Goal: Task Accomplishment & Management: Manage account settings

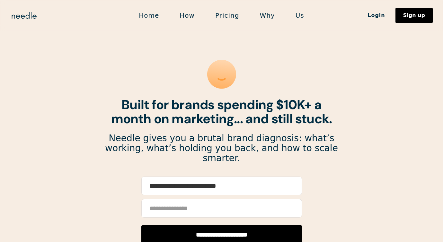
type input "**********"
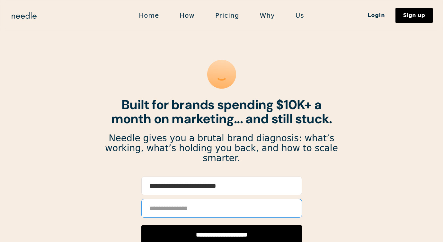
click at [210, 199] on input "Email Form" at bounding box center [221, 208] width 161 height 19
type input "**********"
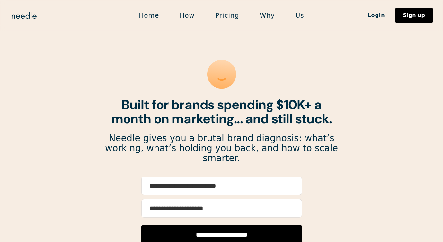
click at [209, 226] on input "**********" at bounding box center [221, 235] width 161 height 19
type input "**********"
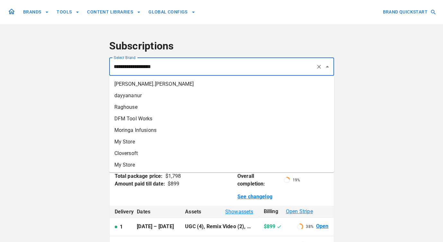
click at [232, 65] on input "**********" at bounding box center [212, 67] width 201 height 12
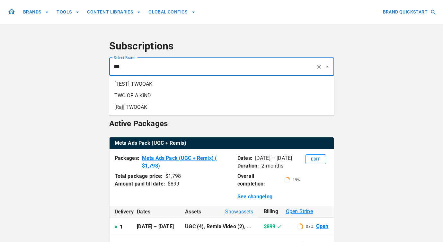
click at [204, 96] on li "TWO OF A KIND" at bounding box center [221, 96] width 225 height 12
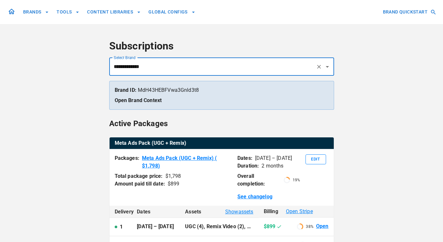
type input "**********"
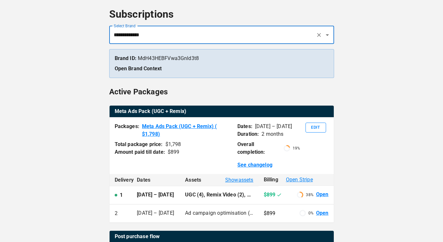
scroll to position [31, 0]
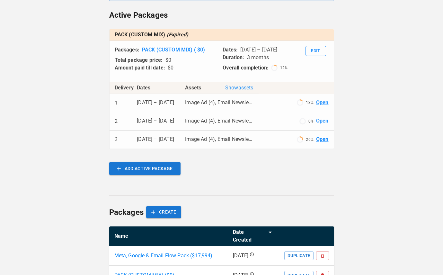
scroll to position [106, 0]
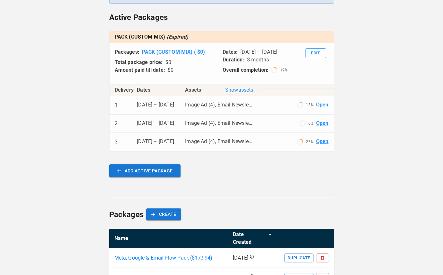
click at [232, 91] on span "Show assets" at bounding box center [239, 90] width 28 height 8
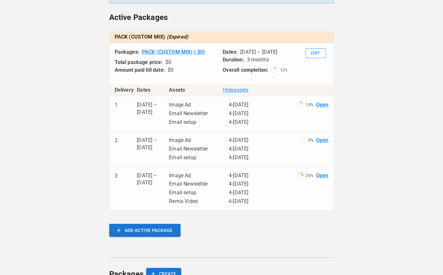
click at [325, 174] on link "Open" at bounding box center [322, 175] width 13 height 7
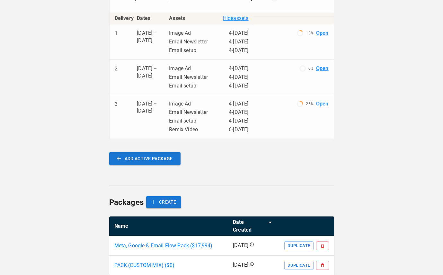
scroll to position [190, 0]
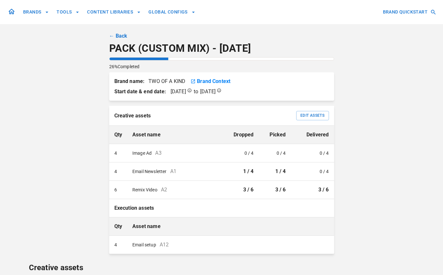
click at [113, 34] on link "← Back" at bounding box center [118, 36] width 18 height 8
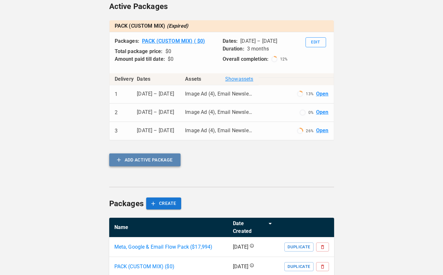
click at [137, 160] on button "ADD ACTIVE PACKAGE" at bounding box center [144, 159] width 71 height 13
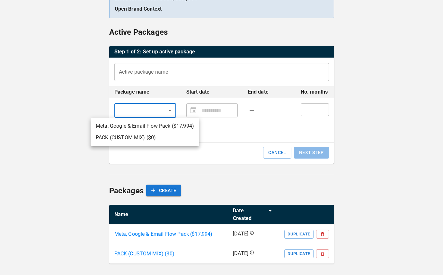
click at [145, 115] on body "**********" at bounding box center [221, 95] width 443 height 374
click at [145, 128] on li "Meta, Google & Email Flow Pack ($ 17,994 )" at bounding box center [145, 126] width 109 height 12
type input "**********"
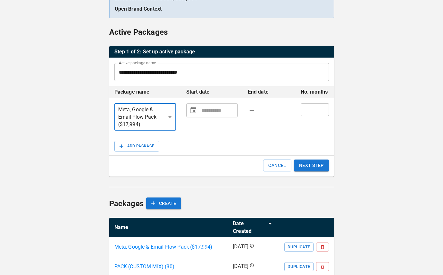
type input "**********"
click at [204, 110] on input "**********" at bounding box center [218, 110] width 34 height 13
click at [197, 110] on button "Choose date" at bounding box center [193, 110] width 11 height 11
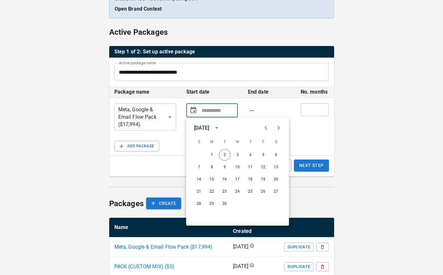
click at [265, 126] on icon "Previous month" at bounding box center [266, 128] width 8 height 8
click at [199, 155] on button "1" at bounding box center [199, 155] width 12 height 12
type input "**********"
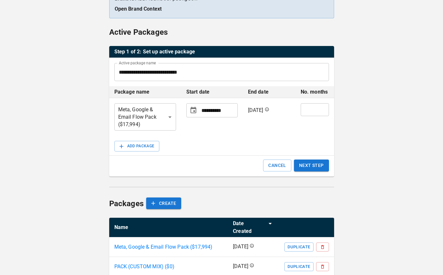
click at [308, 107] on input "*" at bounding box center [315, 109] width 28 height 13
type input "**"
click at [317, 163] on button "NEXT STEP" at bounding box center [311, 165] width 35 height 12
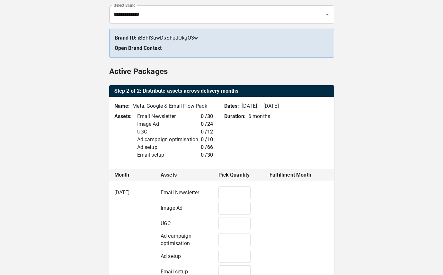
type input "*"
type input "**"
type input "*"
type input "**"
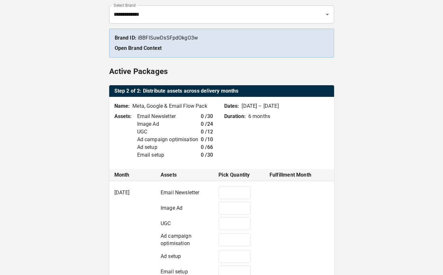
type input "*"
type input "**"
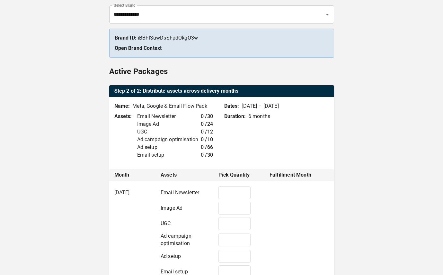
type input "*"
type input "**"
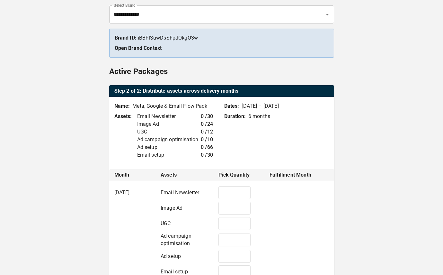
type input "*"
type input "**"
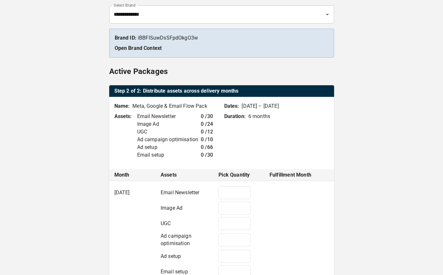
type input "*"
type input "**"
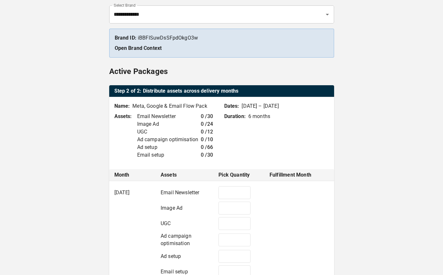
type input "*"
type input "**"
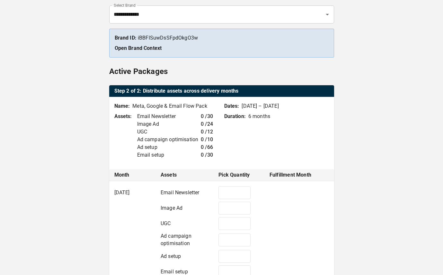
type input "*"
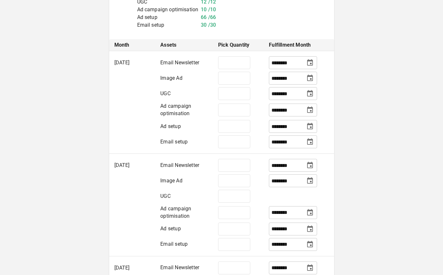
scroll to position [182, 0]
click at [238, 100] on input "**" at bounding box center [234, 93] width 32 height 13
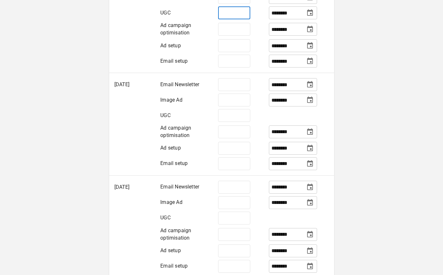
scroll to position [263, 0]
type input "*"
click at [235, 121] on input "*" at bounding box center [234, 115] width 32 height 13
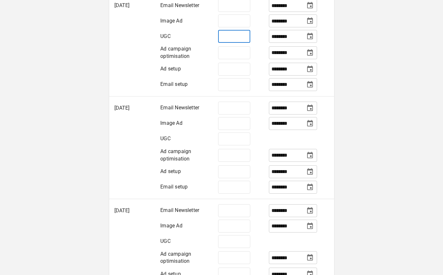
scroll to position [341, 0]
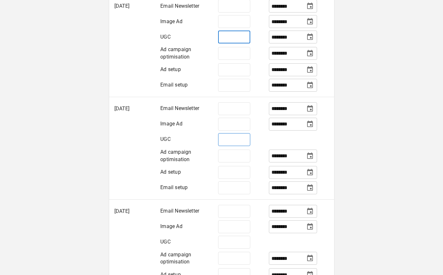
type input "*"
click at [233, 146] on input "*" at bounding box center [234, 139] width 32 height 13
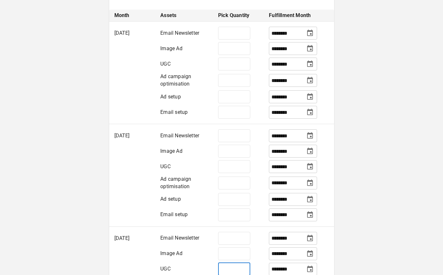
scroll to position [210, 0]
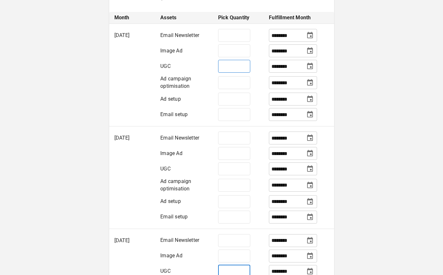
type input "*"
click at [237, 73] on input "*" at bounding box center [234, 66] width 32 height 13
click at [232, 73] on input "*" at bounding box center [234, 66] width 32 height 13
type input "*"
click at [230, 160] on input "*" at bounding box center [234, 153] width 32 height 13
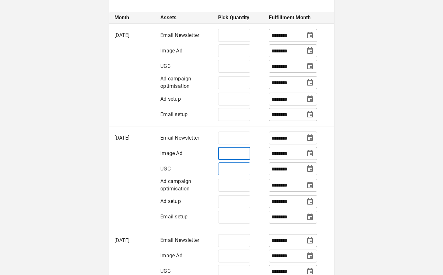
click at [231, 175] on input "*" at bounding box center [234, 168] width 32 height 13
paste input "number"
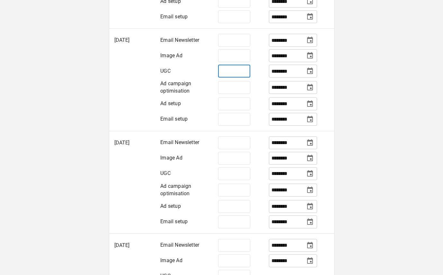
scroll to position [307, 0]
type input "*"
click at [232, 180] on input "*" at bounding box center [234, 173] width 32 height 13
paste input "number"
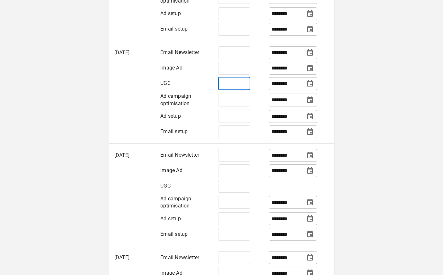
scroll to position [397, 0]
type input "*"
click at [232, 193] on input "*" at bounding box center [234, 186] width 32 height 13
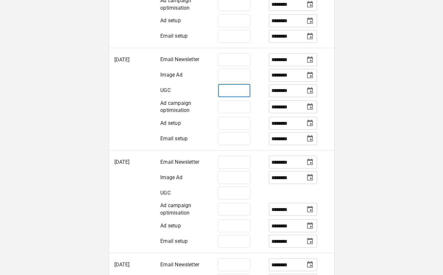
scroll to position [498, 0]
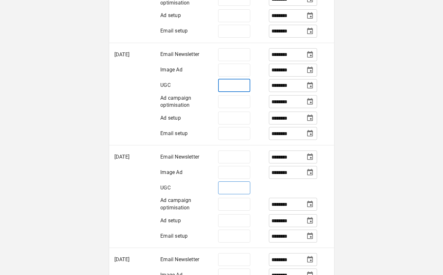
type input "*"
click at [231, 194] on input "*" at bounding box center [234, 187] width 32 height 13
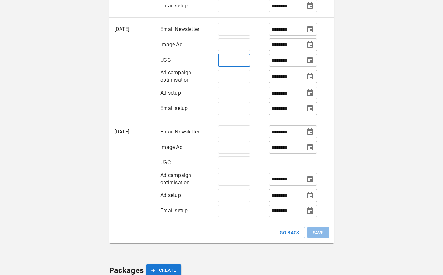
scroll to position [625, 0]
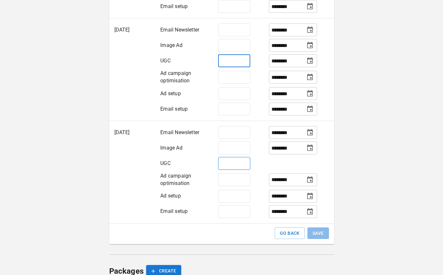
type input "*"
click at [235, 170] on input "*" at bounding box center [234, 163] width 32 height 13
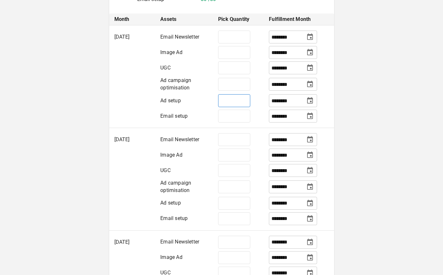
scroll to position [212, 0]
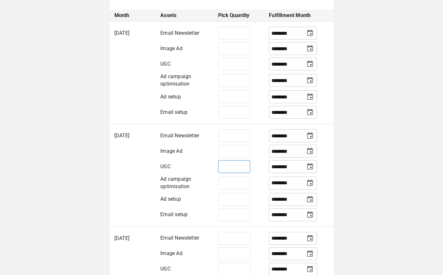
type input "*"
click at [232, 173] on input "*" at bounding box center [234, 166] width 32 height 13
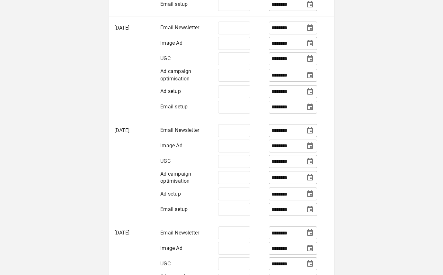
scroll to position [422, 0]
type input "*"
click at [235, 167] on input "*" at bounding box center [234, 161] width 32 height 13
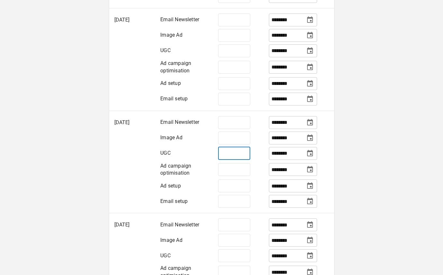
type input "*"
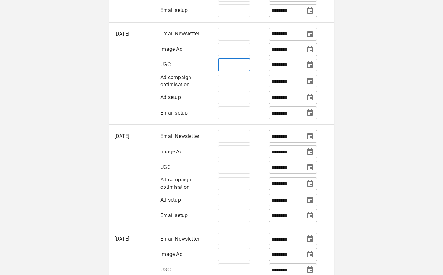
scroll to position [521, 0]
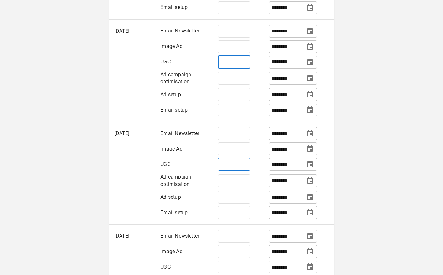
click at [237, 171] on input "*" at bounding box center [234, 164] width 32 height 13
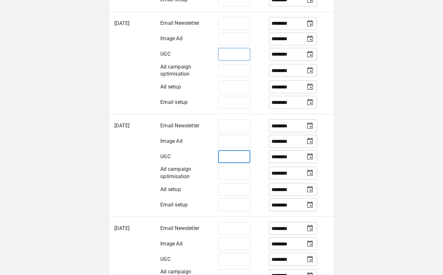
type input "*"
click at [236, 61] on input "*" at bounding box center [234, 54] width 32 height 13
paste input "number"
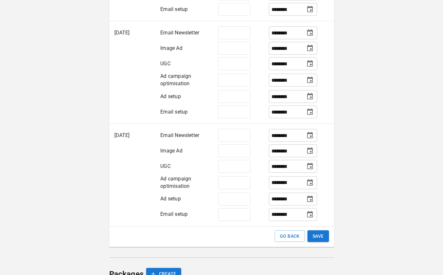
scroll to position [624, 0]
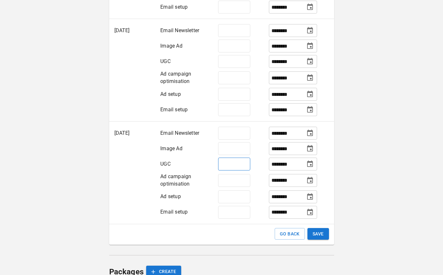
type input "*"
click at [225, 170] on input "*" at bounding box center [234, 163] width 32 height 13
paste input "number"
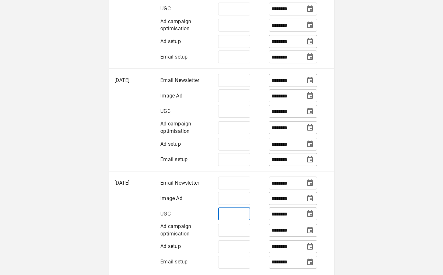
scroll to position [585, 0]
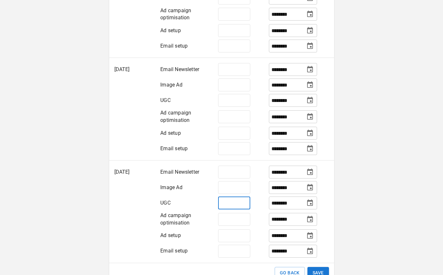
paste input "number"
type input "*"
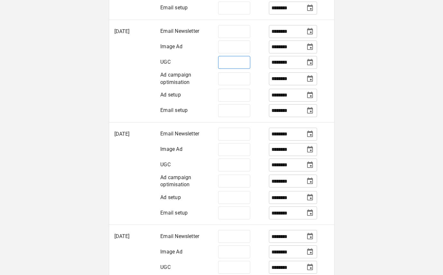
scroll to position [426, 0]
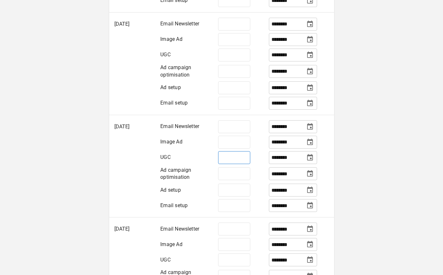
click at [239, 164] on input "*" at bounding box center [234, 157] width 32 height 13
paste input "number"
type input "*"
click at [402, 118] on div "**********" at bounding box center [221, 68] width 443 height 988
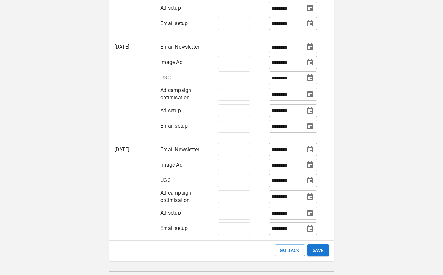
scroll to position [752, 0]
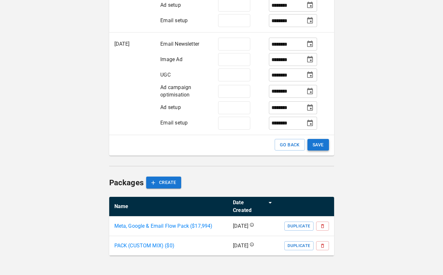
click at [323, 148] on button "SAVE" at bounding box center [319, 145] width 22 height 12
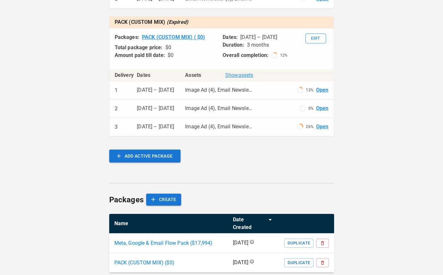
scroll to position [321, 0]
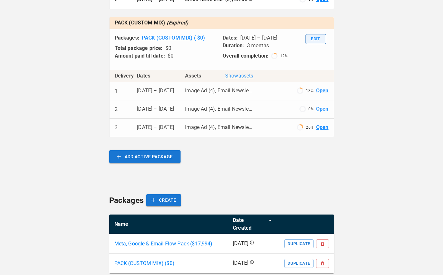
click at [321, 41] on button "Edit" at bounding box center [316, 39] width 21 height 10
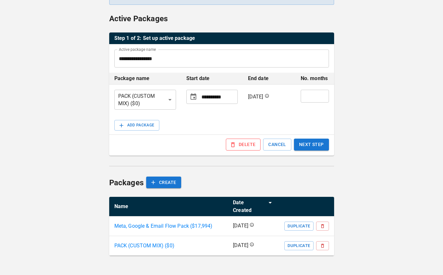
scroll to position [52, 0]
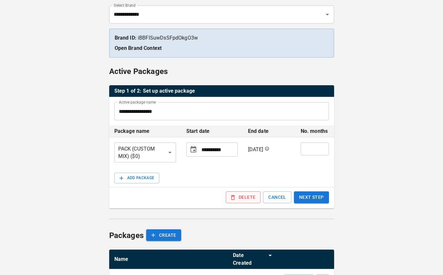
click at [248, 195] on button "DELETE" at bounding box center [243, 197] width 35 height 12
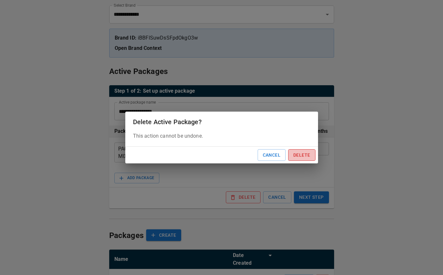
click at [295, 156] on button "Delete" at bounding box center [301, 155] width 27 height 12
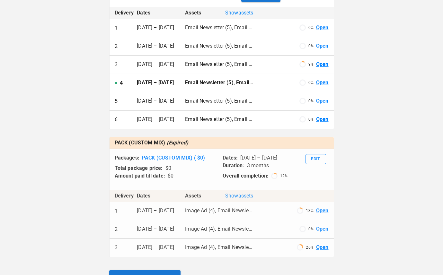
scroll to position [201, 0]
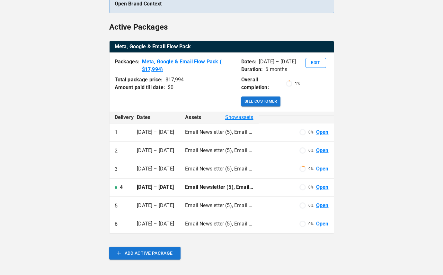
scroll to position [96, 0]
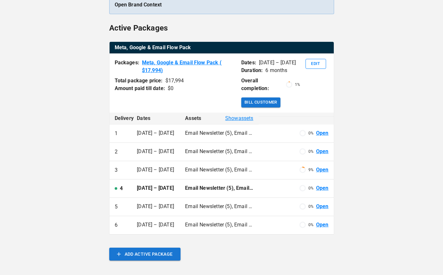
click at [280, 171] on div "9 % Open" at bounding box center [296, 169] width 65 height 7
click at [319, 170] on link "Open" at bounding box center [322, 169] width 13 height 7
click at [323, 171] on link "Open" at bounding box center [322, 169] width 13 height 7
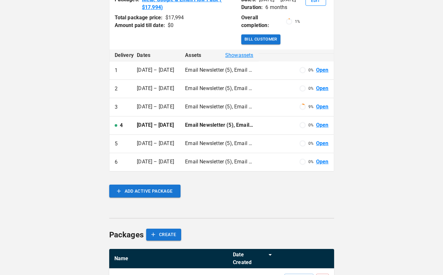
scroll to position [175, 0]
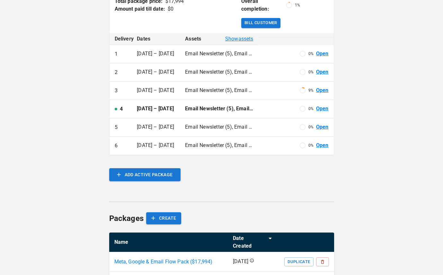
click at [319, 92] on link "Open" at bounding box center [322, 90] width 13 height 7
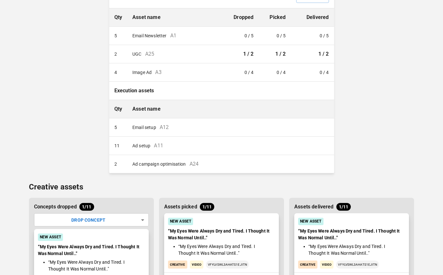
scroll to position [135, 0]
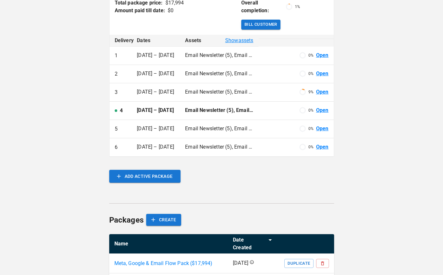
scroll to position [175, 0]
